Goal: Use online tool/utility: Utilize a website feature to perform a specific function

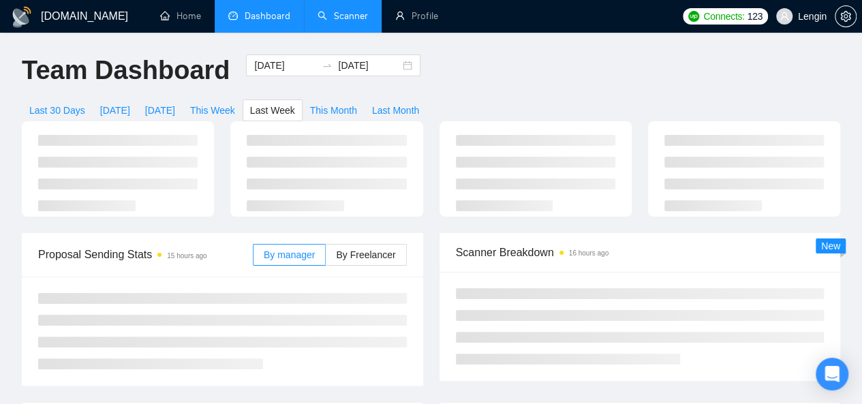
scroll to position [325, 0]
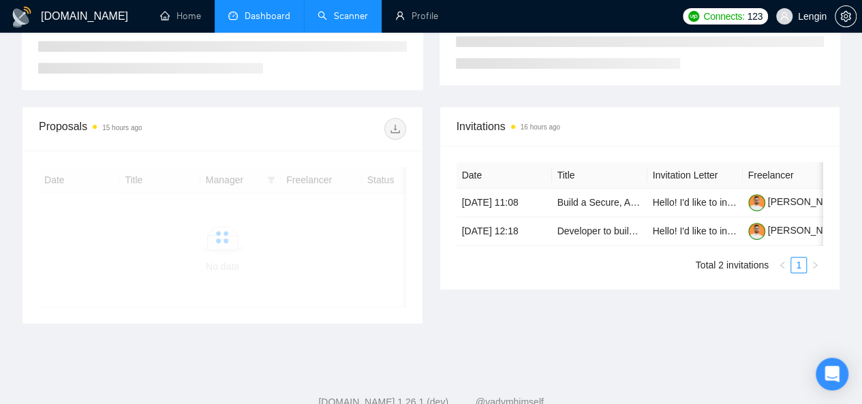
click at [336, 10] on link "Scanner" at bounding box center [343, 16] width 50 height 12
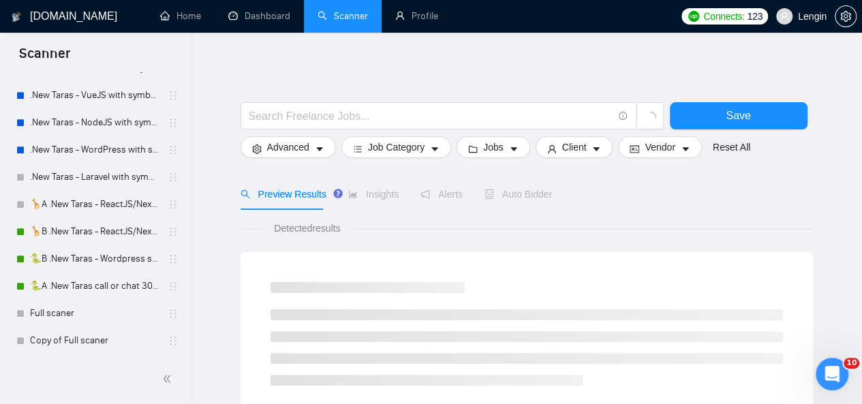
scroll to position [604, 0]
click at [78, 226] on link "🦒B .New Taras - ReactJS/NextJS rel exp 23/04" at bounding box center [95, 230] width 130 height 27
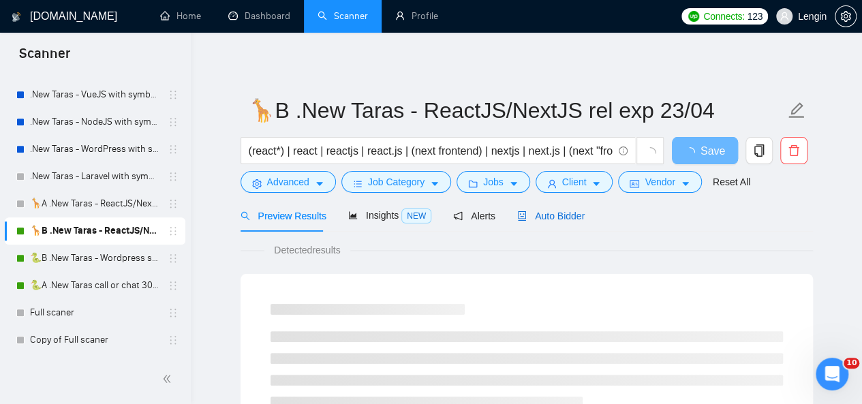
click at [559, 213] on span "Auto Bidder" at bounding box center [550, 216] width 67 height 11
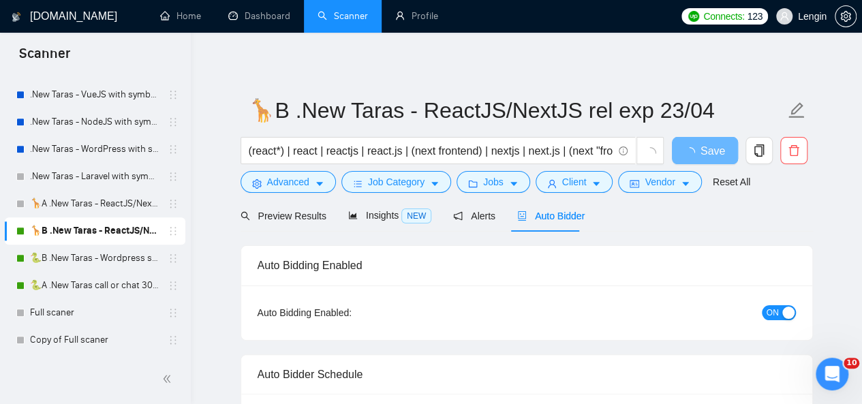
radio input "false"
radio input "true"
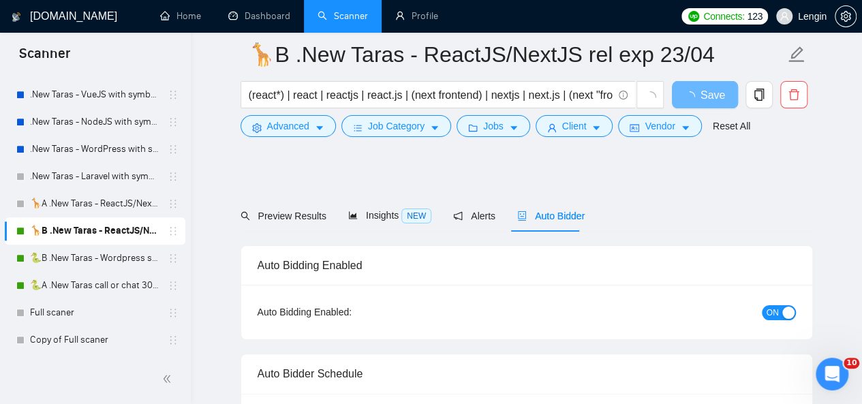
scroll to position [336, 0]
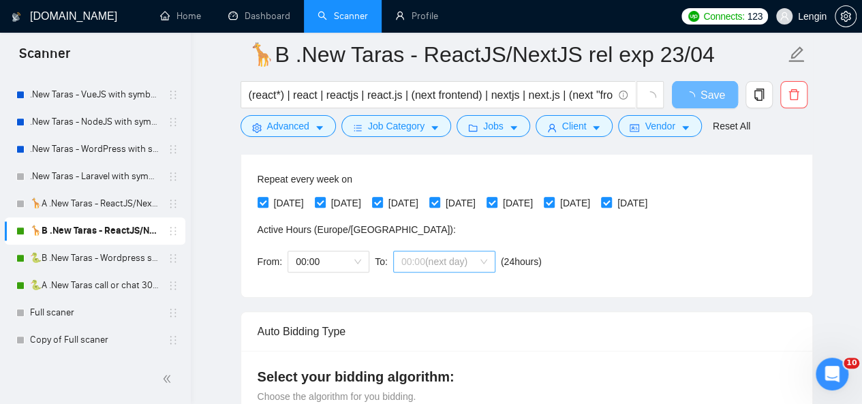
click at [484, 260] on span "00:00 (next day)" at bounding box center [445, 262] width 86 height 20
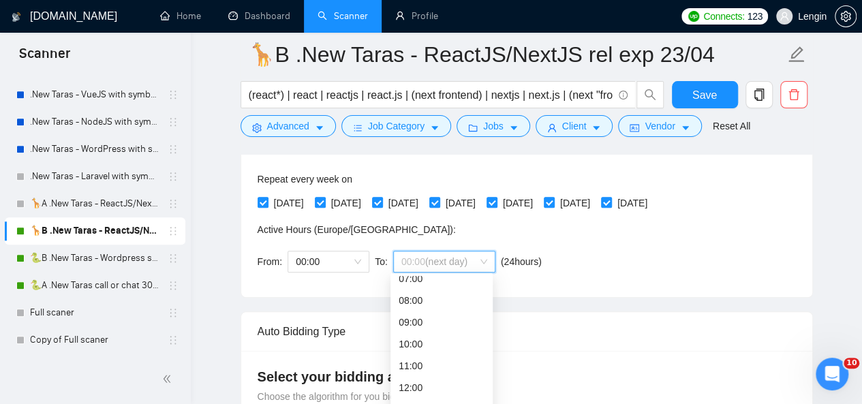
scroll to position [166, 0]
click at [430, 331] on div "10:00" at bounding box center [442, 338] width 86 height 15
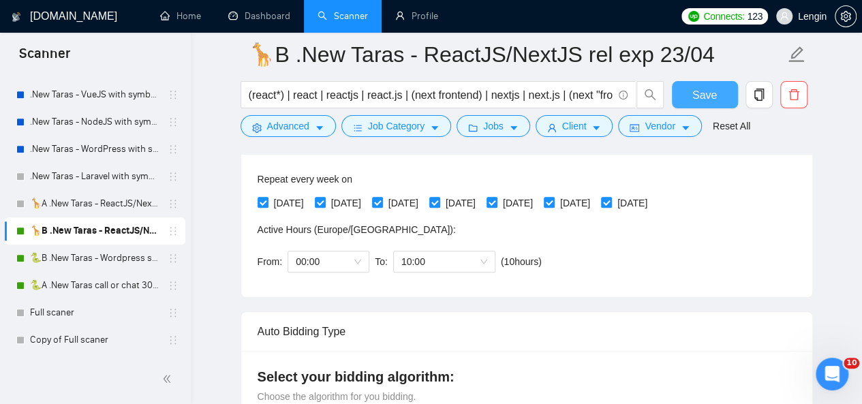
click at [708, 101] on span "Save" at bounding box center [705, 95] width 25 height 17
click at [696, 91] on span "Save" at bounding box center [705, 95] width 25 height 17
